Goal: Task Accomplishment & Management: Use online tool/utility

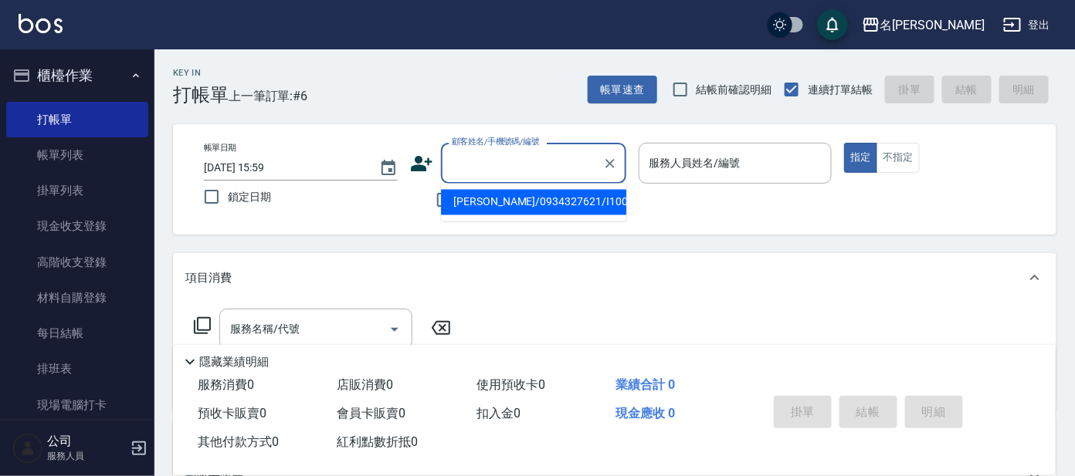
click at [558, 151] on input "顧客姓名/手機號碼/編號" at bounding box center [522, 163] width 148 height 27
click at [536, 190] on ul "新增 "i9"" at bounding box center [533, 203] width 185 height 38
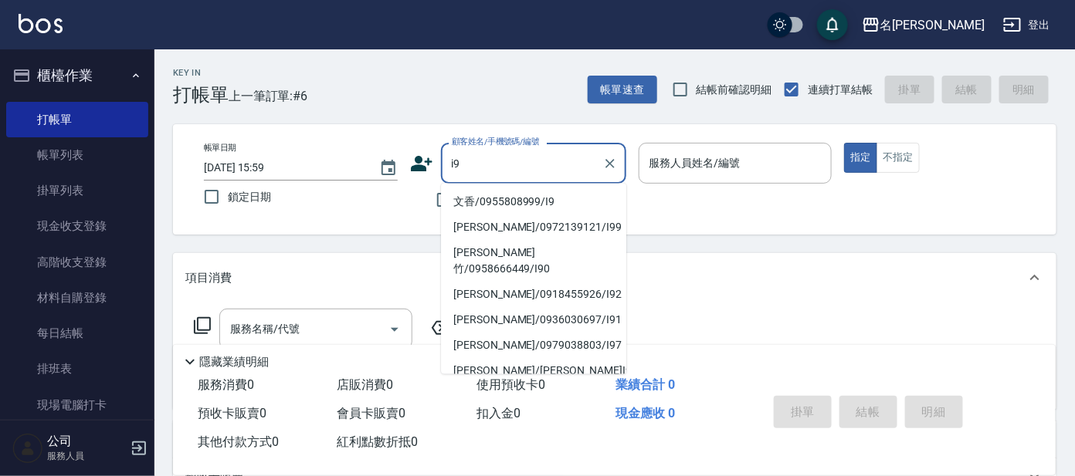
click at [538, 202] on li "文香/0955808999/I9" at bounding box center [533, 202] width 185 height 25
type input "文香/0955808999/I9"
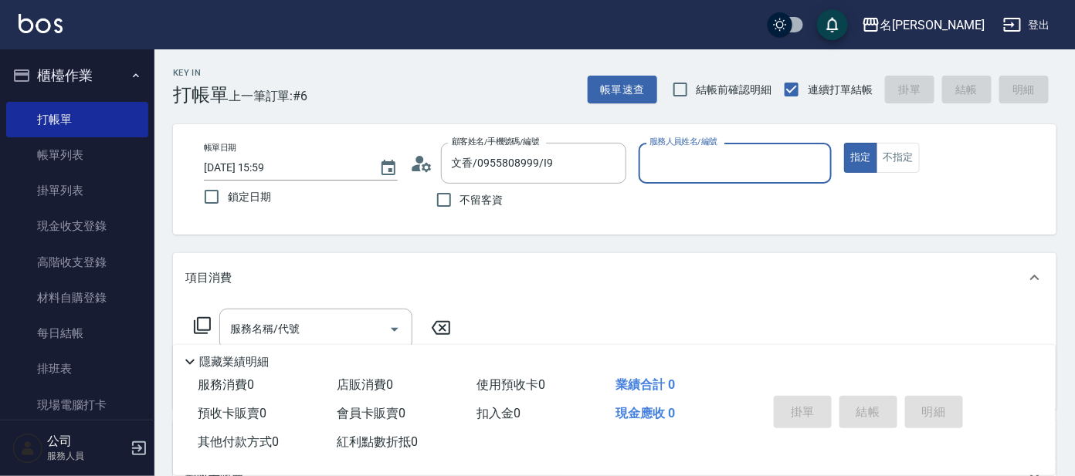
type input "Ada-9"
click at [313, 338] on input "服務名稱/代號" at bounding box center [304, 329] width 156 height 27
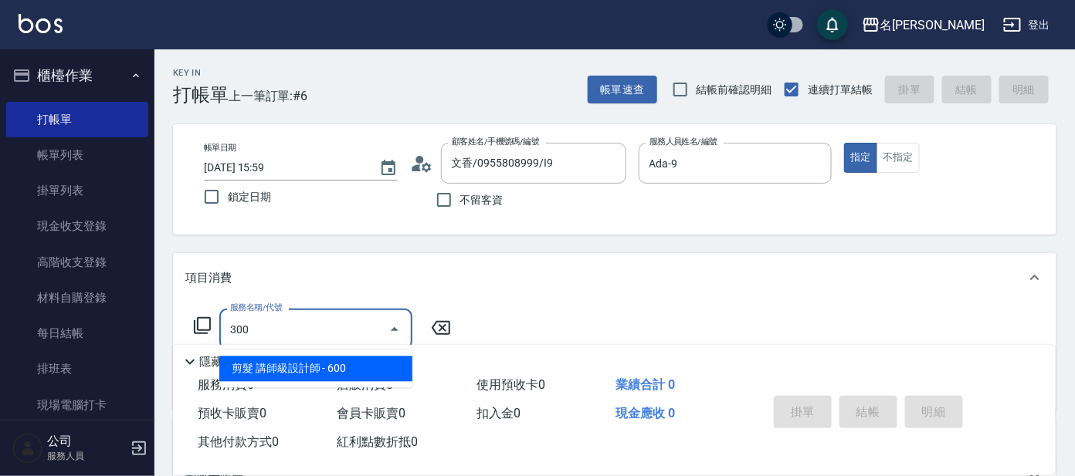
click at [341, 372] on span "剪髮 講師級設計師 - 600" at bounding box center [315, 369] width 193 height 25
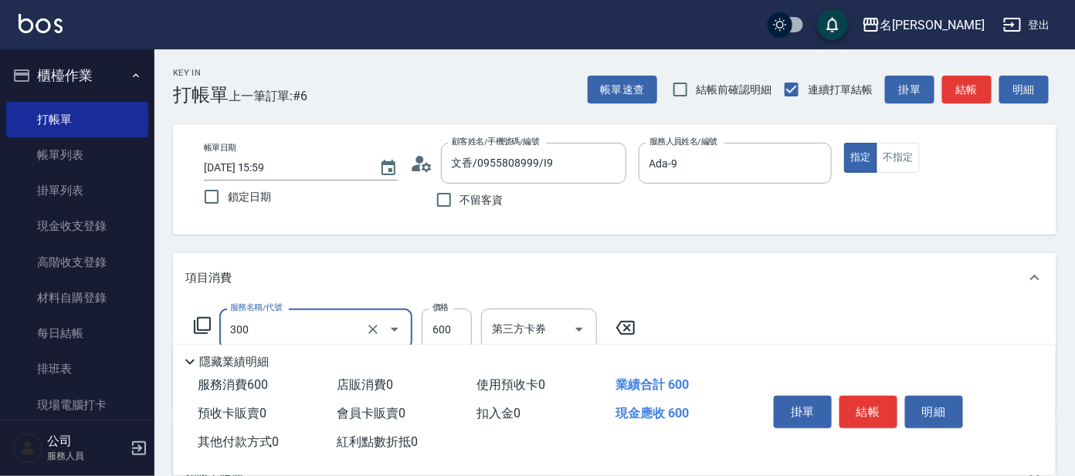
click at [268, 334] on input "300" at bounding box center [294, 329] width 136 height 27
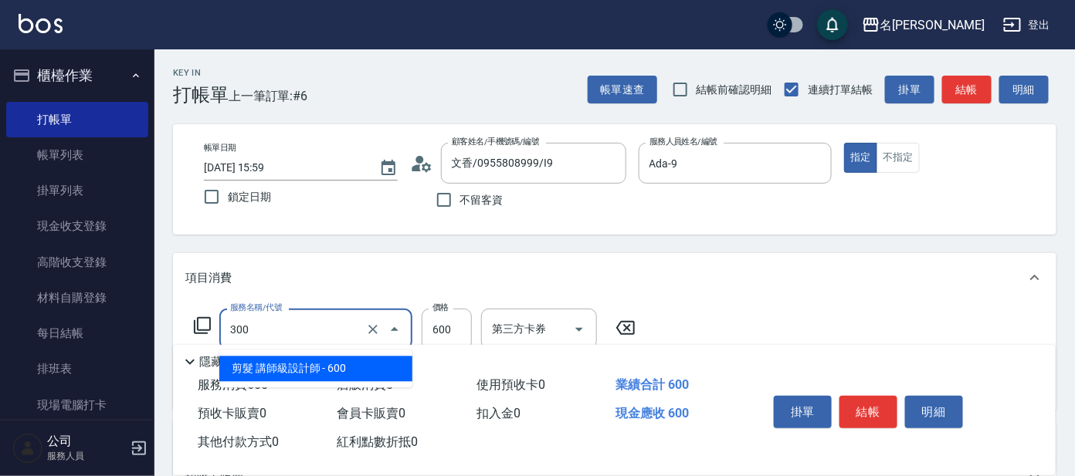
drag, startPoint x: 292, startPoint y: 360, endPoint x: 289, endPoint y: 349, distance: 11.2
click at [289, 351] on ul "剪髮 講師級設計師 - 600" at bounding box center [315, 370] width 193 height 38
click at [270, 367] on span "剪髮 講師級設計師 - 600" at bounding box center [315, 369] width 193 height 25
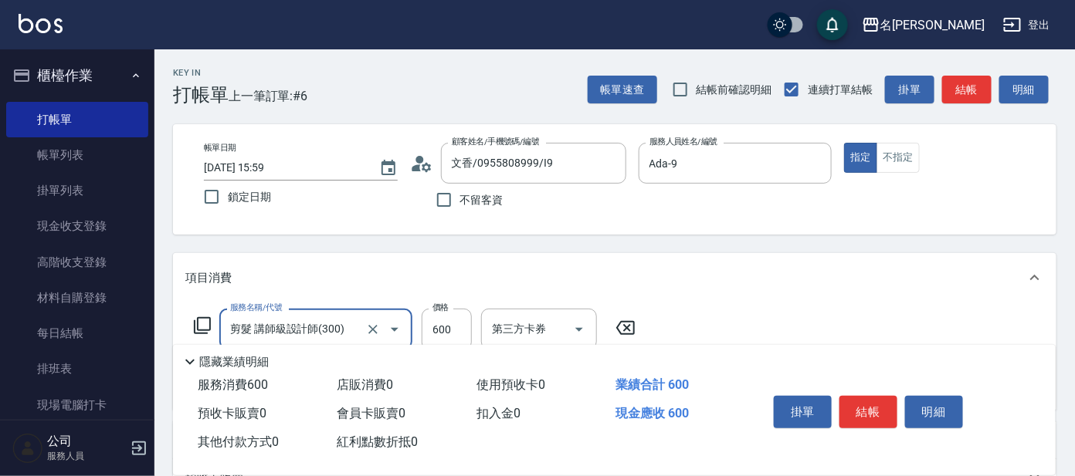
type input "剪髮 講師級設計師(300)"
click at [205, 315] on div "服務名稱/代號 剪髮 講師級設計師(300) 服務名稱/代號 價格 600 價格 第三方卡券 第三方卡券" at bounding box center [414, 330] width 459 height 42
click at [199, 318] on icon at bounding box center [202, 325] width 17 height 17
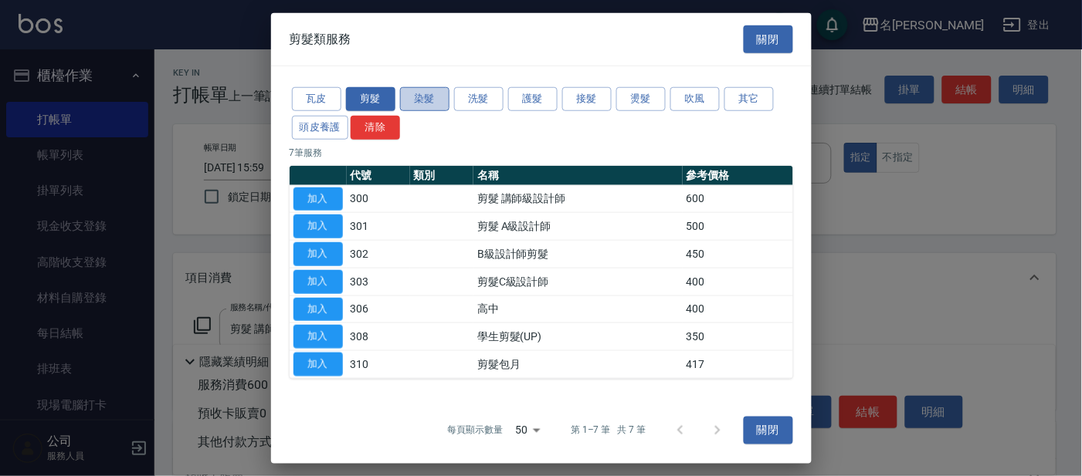
click at [439, 98] on button "染髮" at bounding box center [424, 99] width 49 height 24
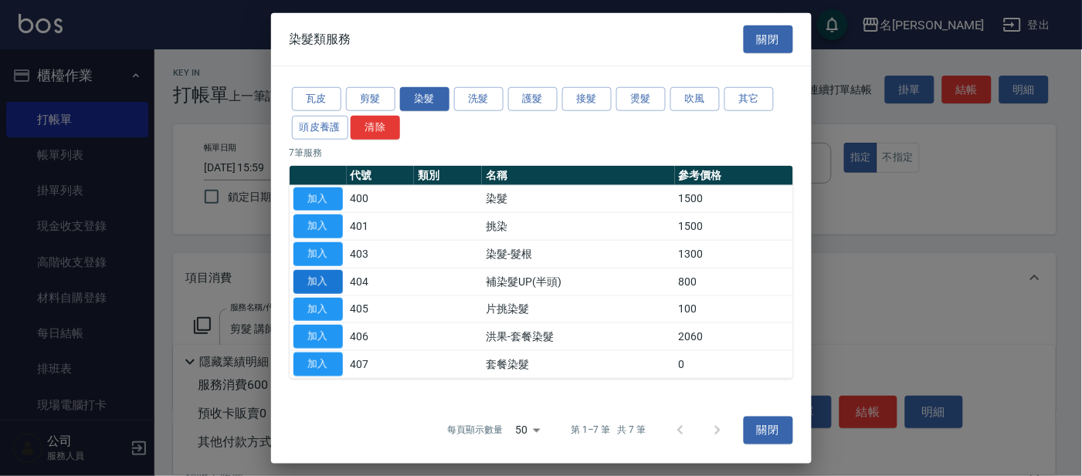
click at [329, 278] on button "加入" at bounding box center [317, 282] width 49 height 24
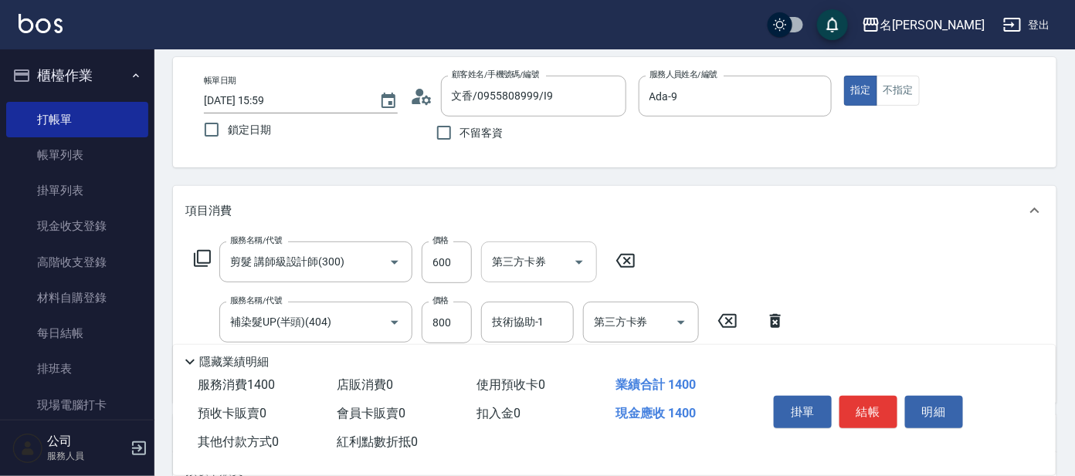
scroll to position [96, 0]
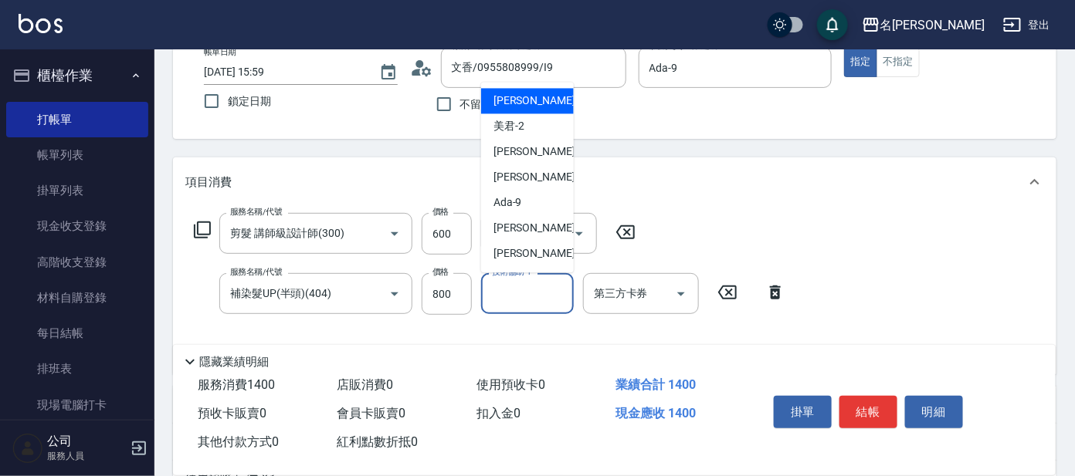
click at [514, 287] on input "技術協助-1" at bounding box center [527, 293] width 79 height 27
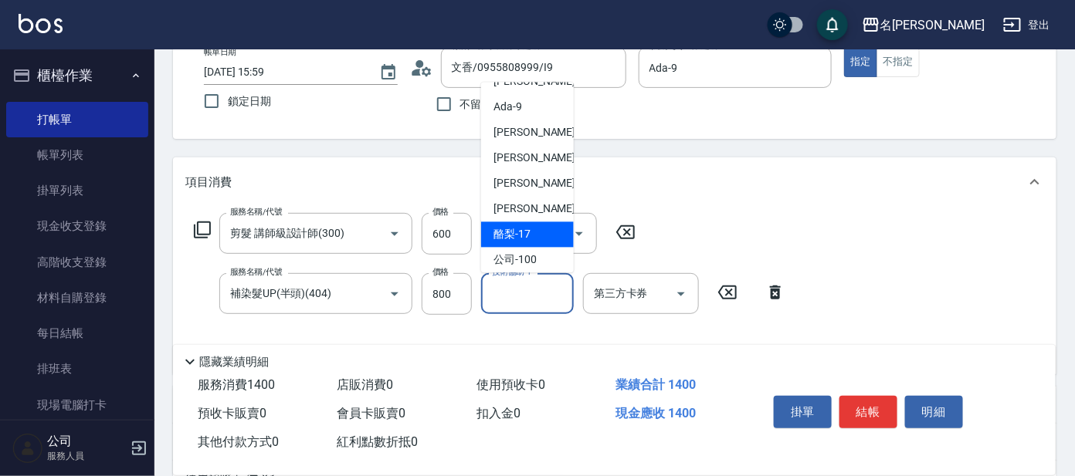
click at [531, 229] on div "酪梨 -17" at bounding box center [527, 234] width 93 height 25
type input "酪梨-17"
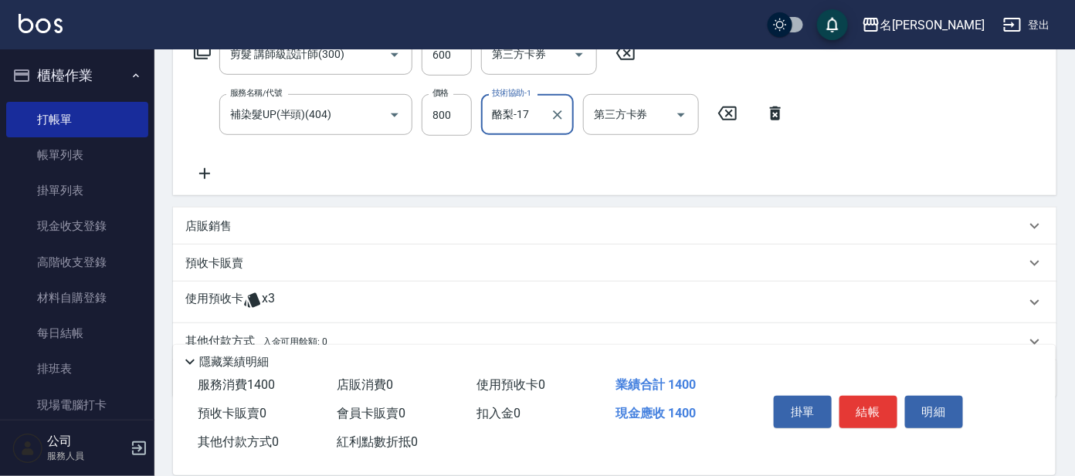
scroll to position [341, 0]
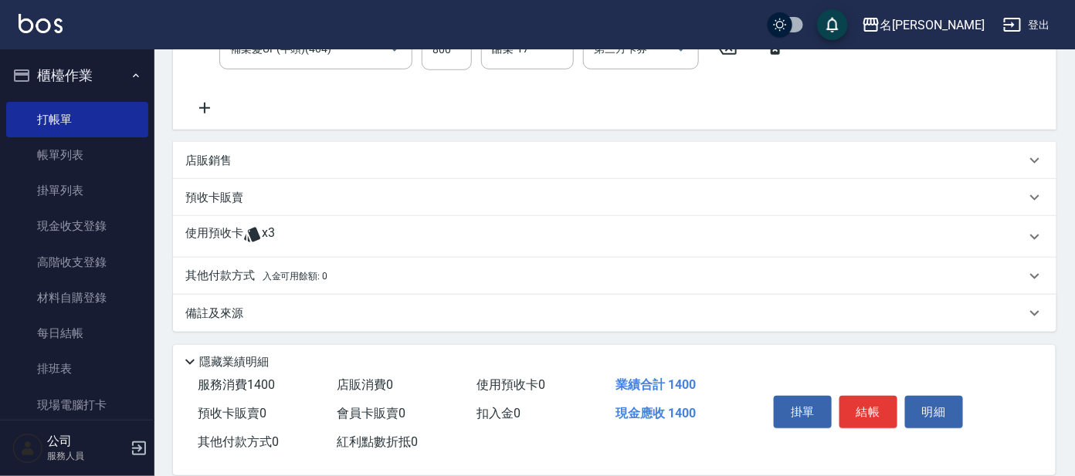
click at [259, 227] on icon at bounding box center [252, 234] width 19 height 19
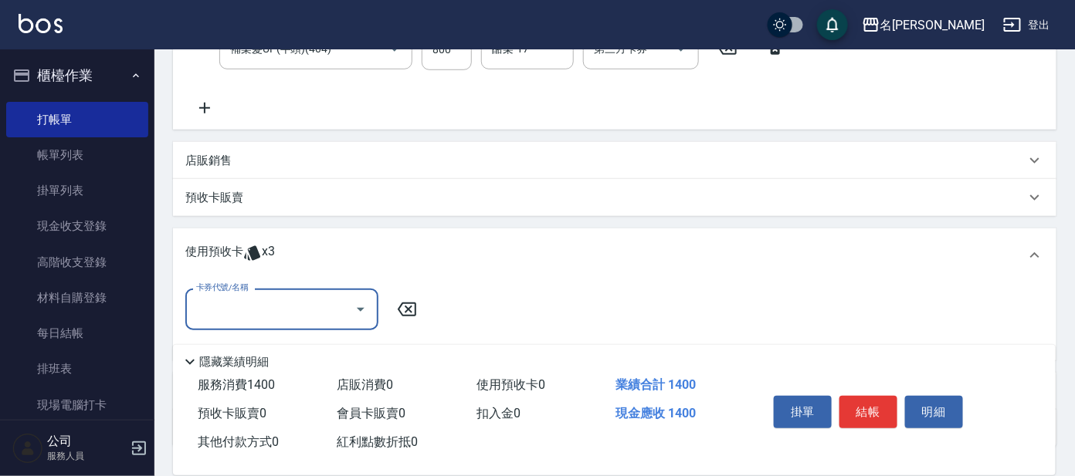
scroll to position [0, 0]
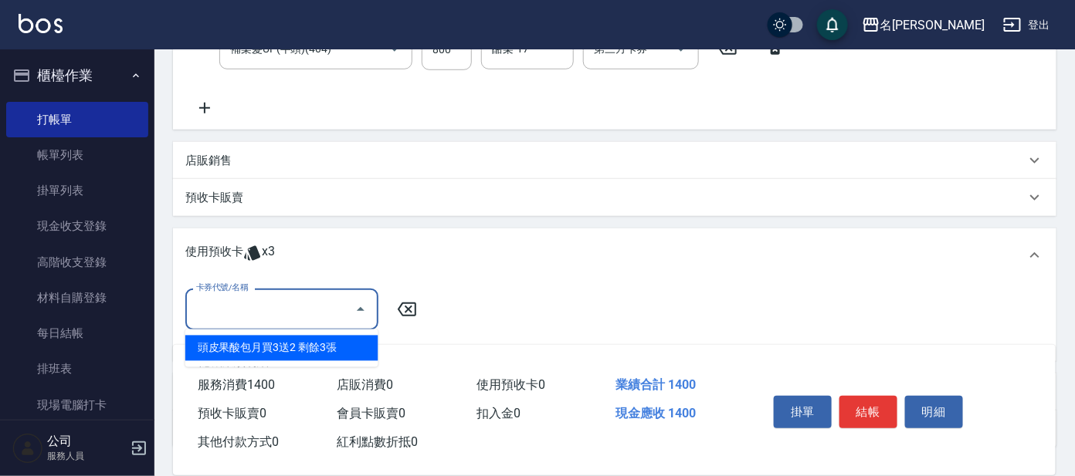
click at [236, 300] on input "卡券代號/名稱" at bounding box center [270, 309] width 156 height 27
click at [269, 338] on div "頭皮果酸包月買3送2 剩餘3張" at bounding box center [281, 348] width 193 height 25
type input "頭皮果酸包月買3送2"
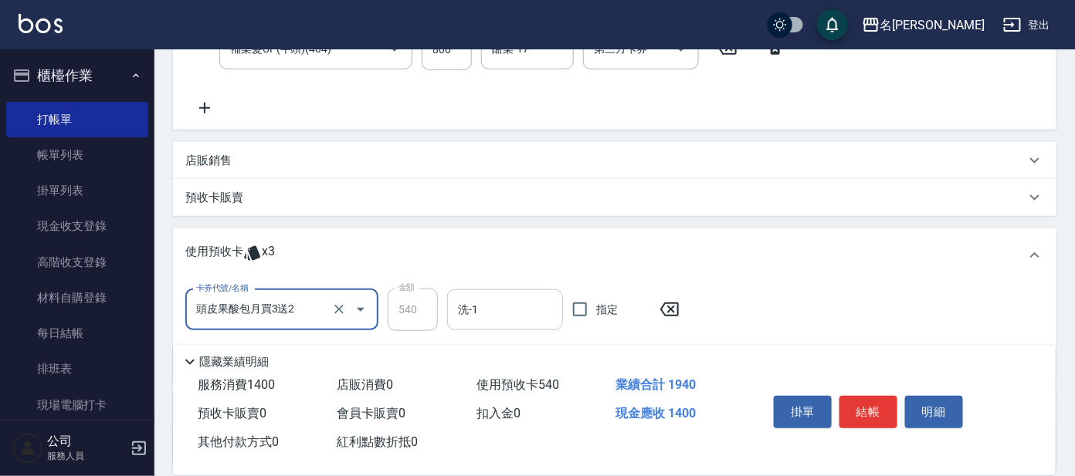
click at [507, 313] on input "洗-1" at bounding box center [505, 310] width 102 height 27
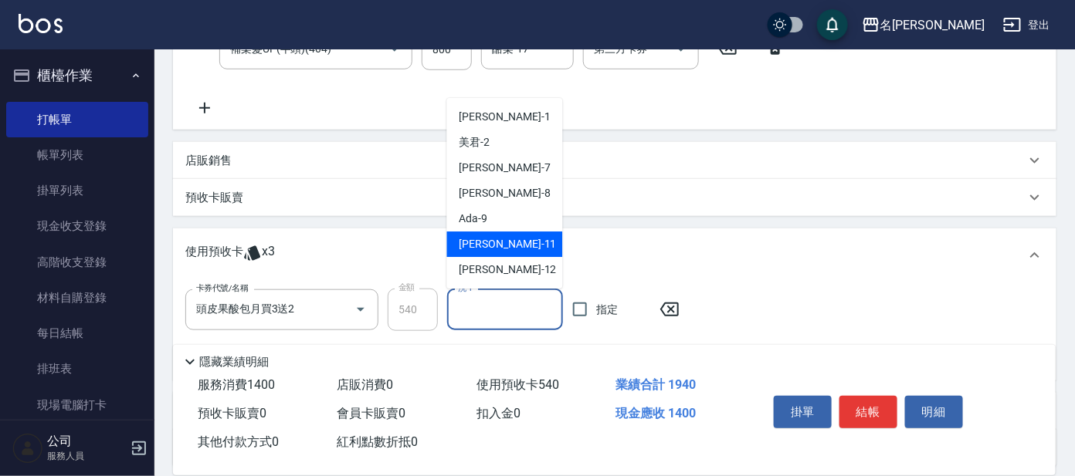
scroll to position [96, 0]
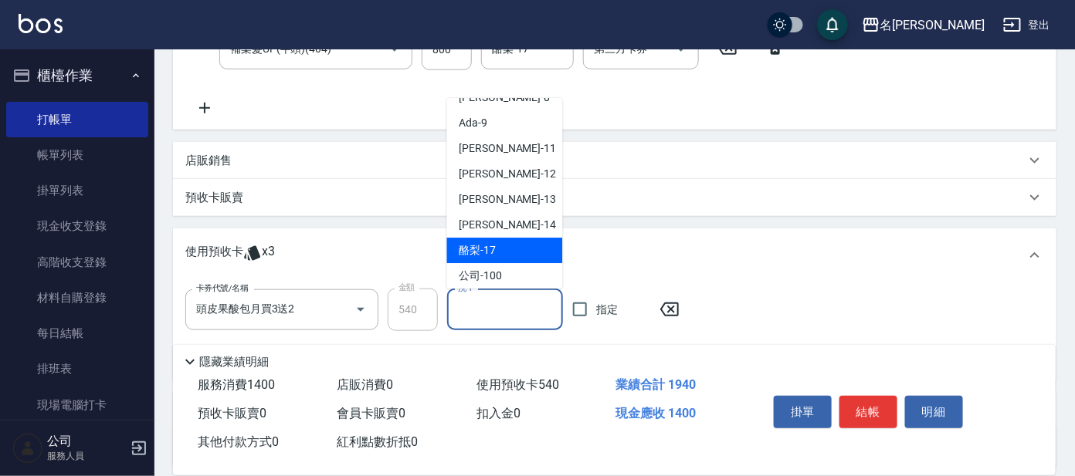
click at [498, 239] on div "酪梨 -17" at bounding box center [505, 251] width 116 height 25
type input "酪梨-17"
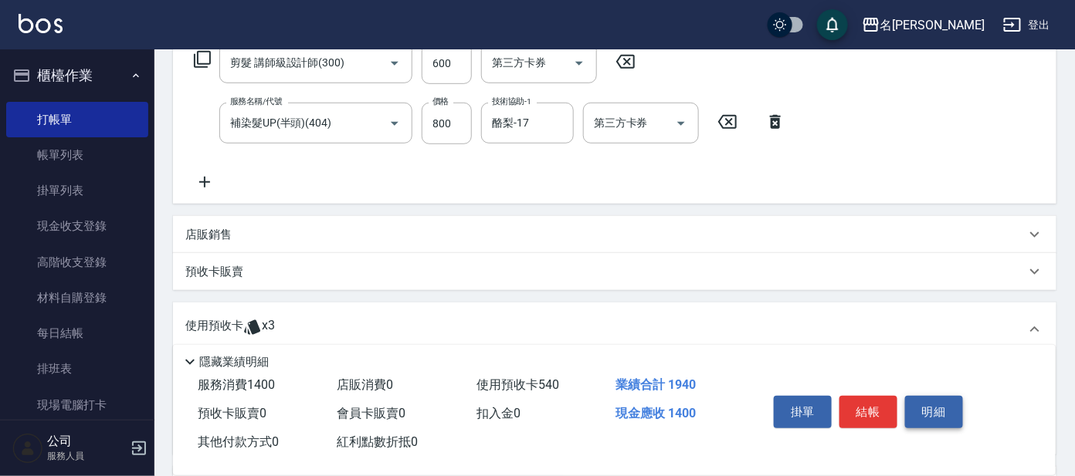
scroll to position [147, 0]
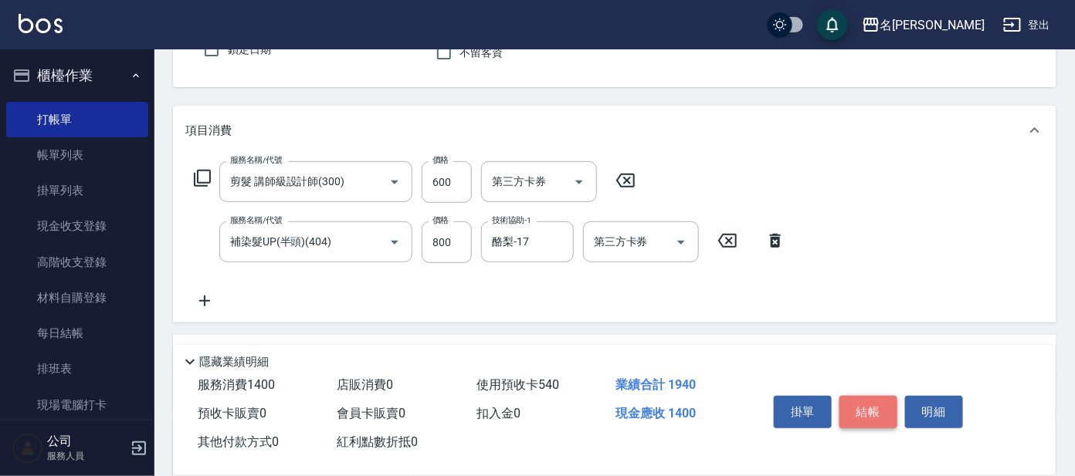
click at [869, 412] on button "結帳" at bounding box center [868, 412] width 58 height 32
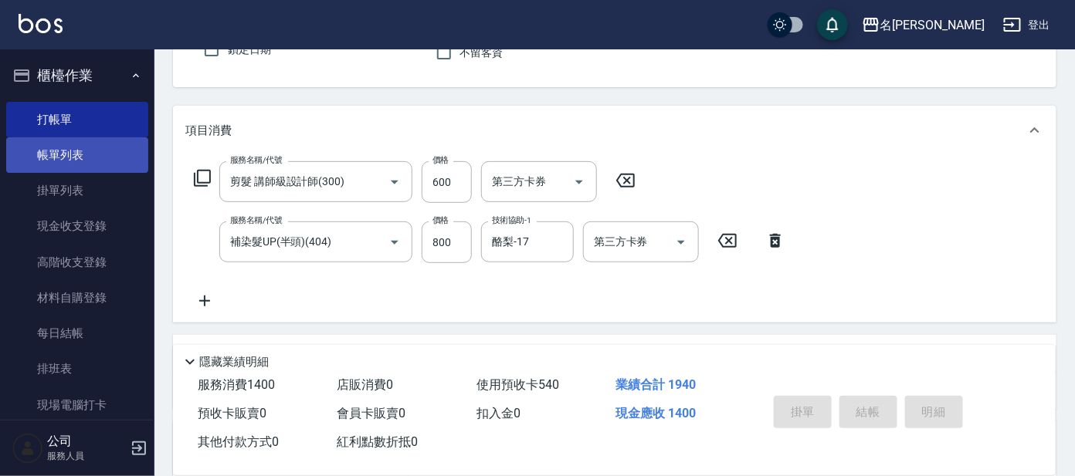
type input "[DATE] 17:55"
